Goal: Transaction & Acquisition: Obtain resource

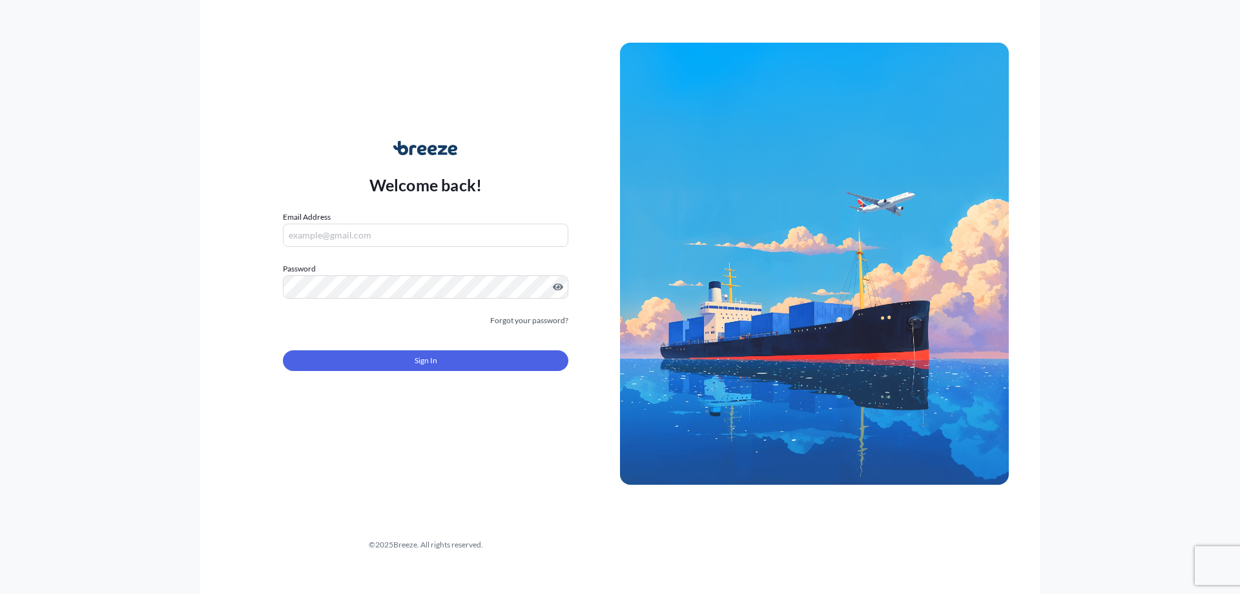
click at [0, 524] on nordpass-portal at bounding box center [0, 594] width 0 height 0
type input "[EMAIL_ADDRESS][DOMAIN_NAME]"
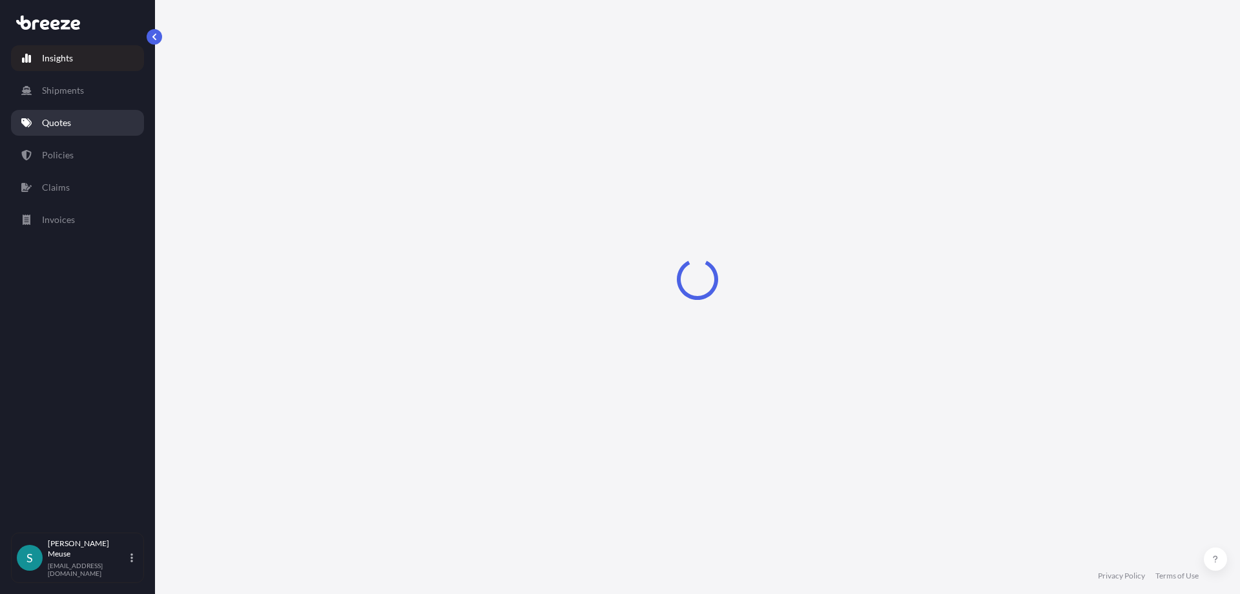
click at [54, 123] on p "Quotes" at bounding box center [56, 122] width 29 height 13
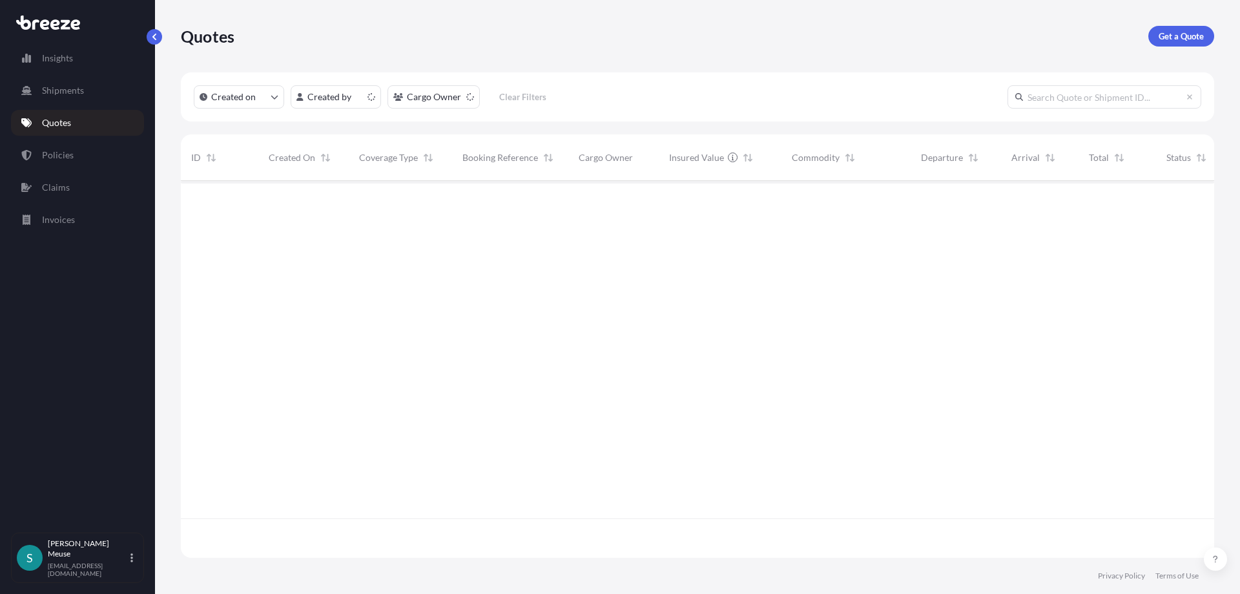
scroll to position [384, 1034]
click at [824, 38] on p "Get a Quote" at bounding box center [1181, 36] width 45 height 13
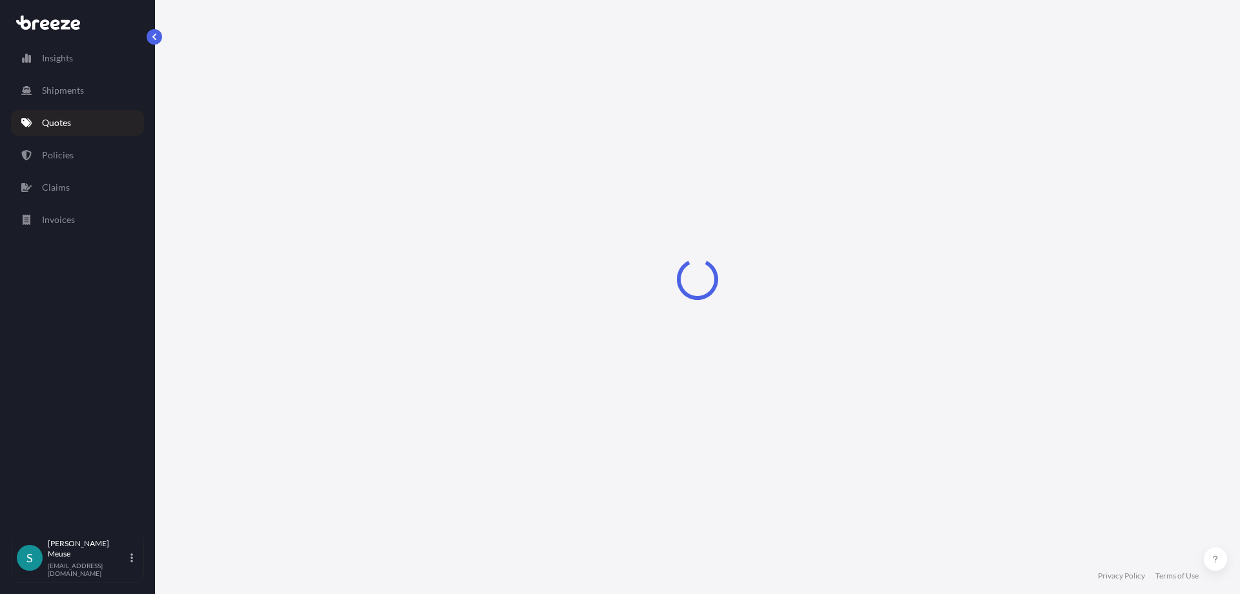
select select "Sea"
select select "1"
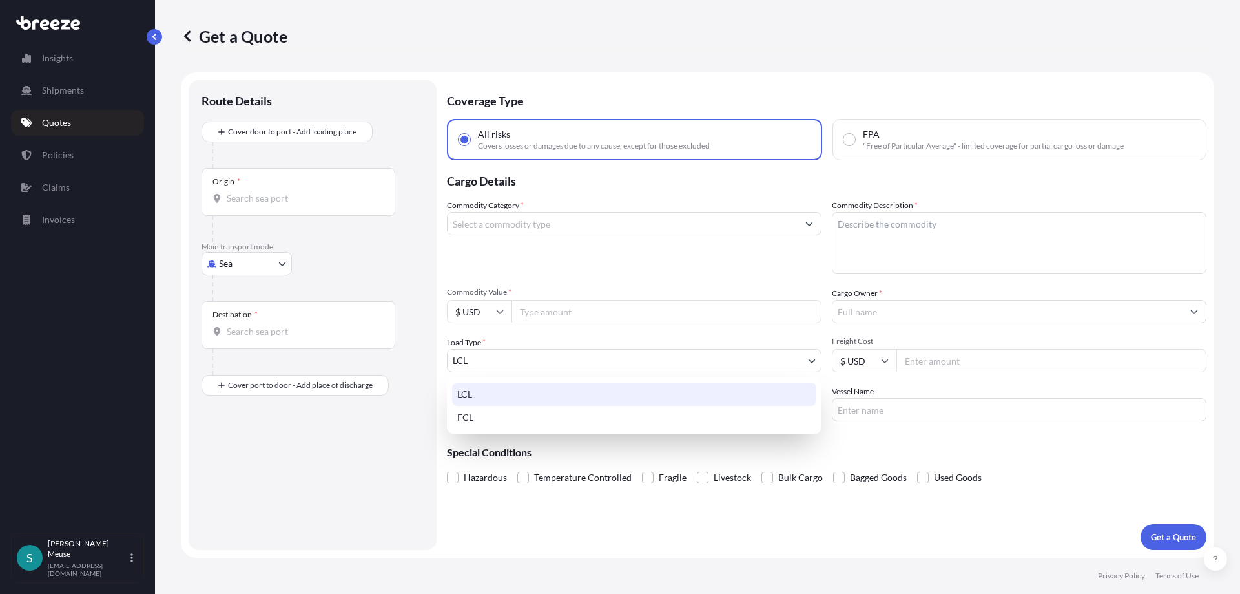
click at [607, 355] on body "Insights Shipments Quotes Policies Claims Invoices S [PERSON_NAME] [EMAIL_ADDRE…" at bounding box center [620, 297] width 1240 height 594
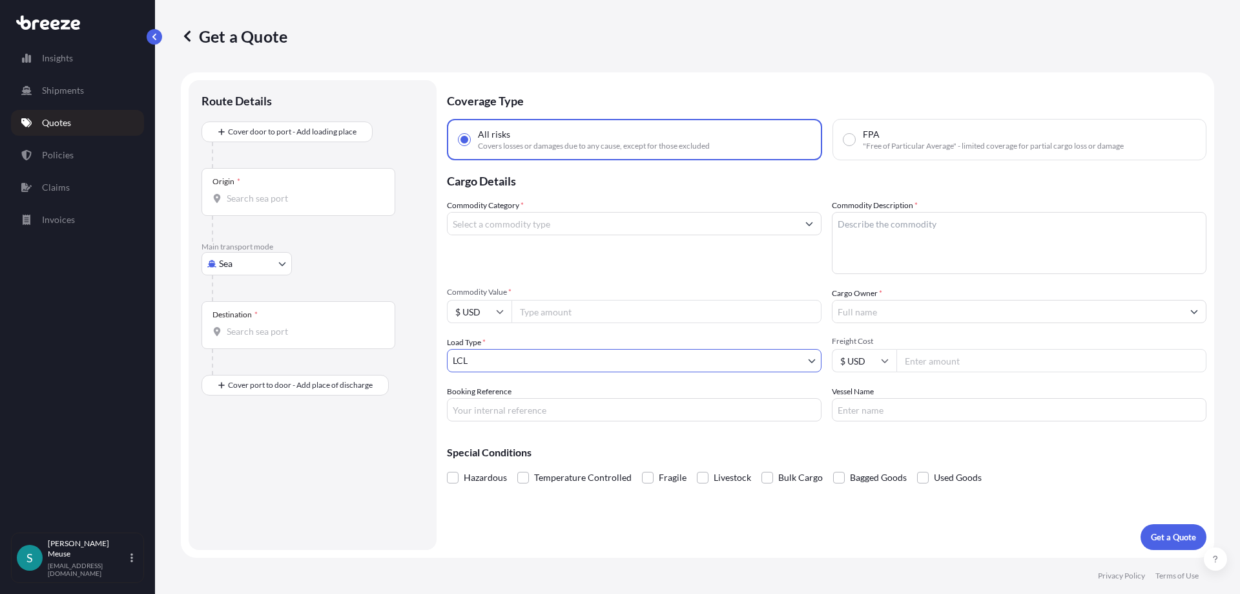
click at [244, 264] on body "Insights Shipments Quotes Policies Claims Invoices S [PERSON_NAME] [EMAIL_ADDRE…" at bounding box center [620, 297] width 1240 height 594
click at [240, 342] on span "Road" at bounding box center [236, 343] width 21 height 13
select select "Road"
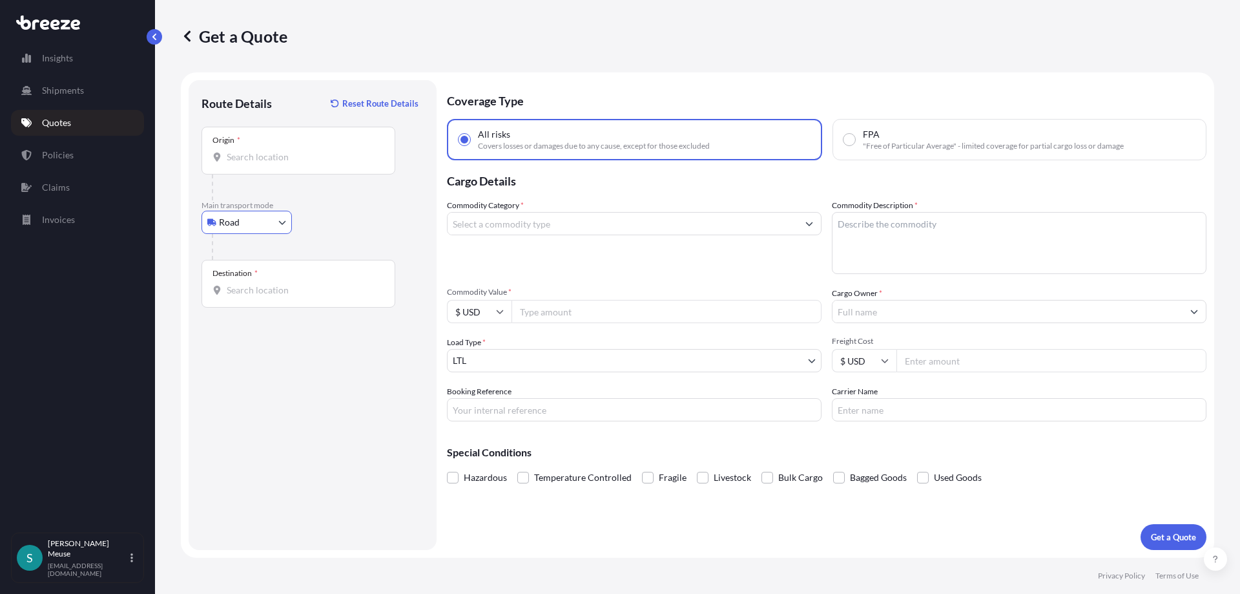
click at [824, 244] on textarea "Commodity Description *" at bounding box center [1019, 243] width 375 height 62
click at [683, 50] on div "Get a Quote" at bounding box center [698, 36] width 1034 height 72
